Goal: Find specific page/section: Find specific page/section

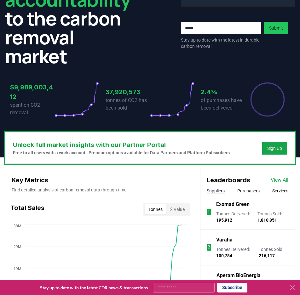
scroll to position [221, 0]
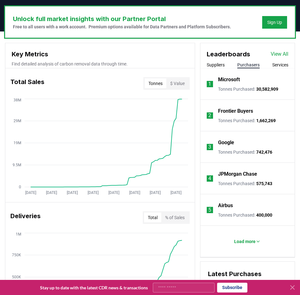
click at [257, 64] on button "Purchasers" at bounding box center [248, 65] width 22 height 6
click at [254, 244] on p "Load more" at bounding box center [244, 242] width 21 height 6
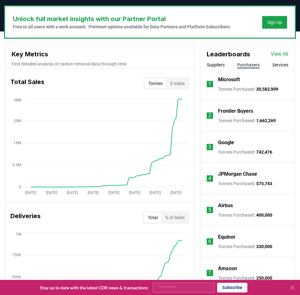
click at [285, 57] on link "View All" at bounding box center [280, 54] width 18 height 8
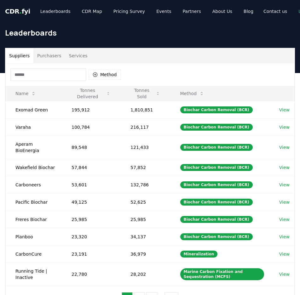
click at [63, 72] on input at bounding box center [48, 74] width 76 height 13
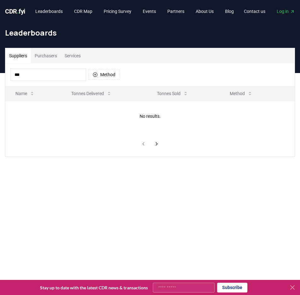
type input "****"
click at [51, 57] on button "Purchasers" at bounding box center [46, 55] width 30 height 15
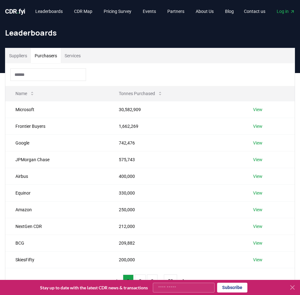
click at [50, 74] on input at bounding box center [48, 74] width 76 height 13
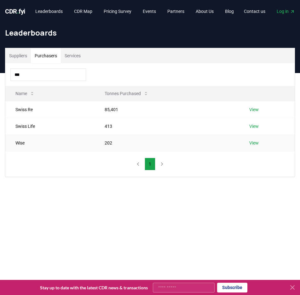
type input "***"
click at [257, 146] on link "View" at bounding box center [253, 143] width 9 height 6
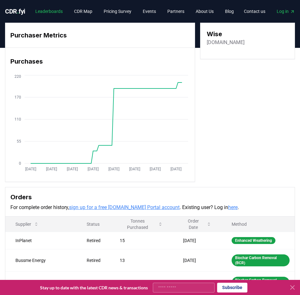
click at [65, 10] on link "Leaderboards" at bounding box center [48, 11] width 37 height 11
